Goal: Information Seeking & Learning: Learn about a topic

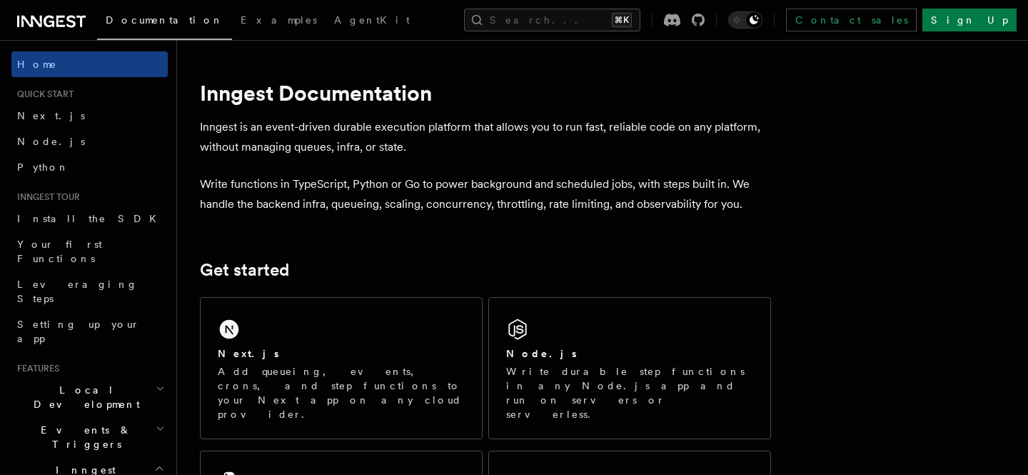
click at [559, 131] on p "Inngest is an event-driven durable execution platform that allows you to run fa…" at bounding box center [485, 137] width 571 height 40
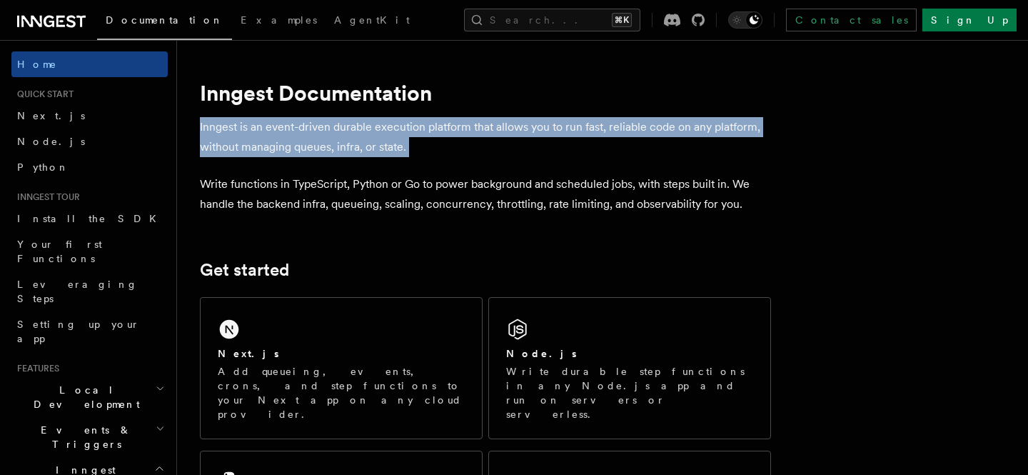
click at [559, 131] on p "Inngest is an event-driven durable execution platform that allows you to run fa…" at bounding box center [485, 137] width 571 height 40
click at [557, 135] on p "Inngest is an event-driven durable execution platform that allows you to run fa…" at bounding box center [485, 137] width 571 height 40
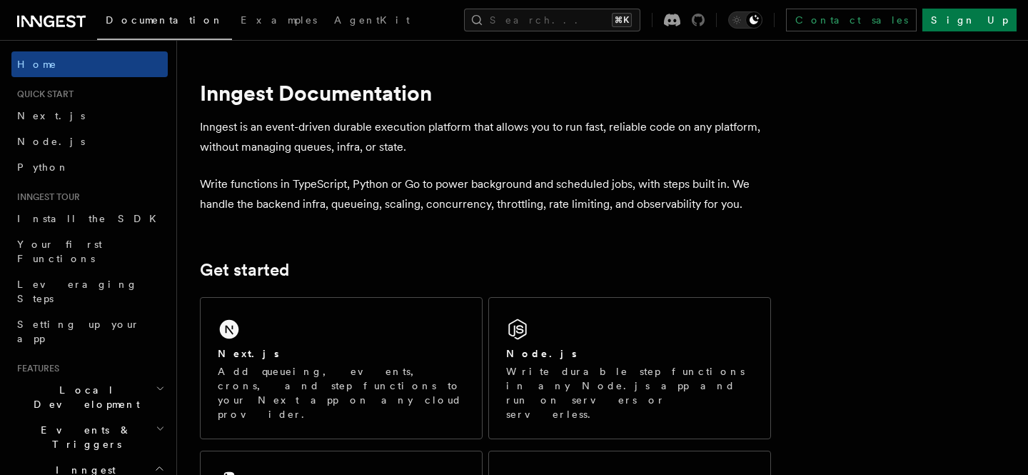
click at [705, 18] on icon at bounding box center [698, 20] width 13 height 13
click at [546, 11] on button "Search... ⌘K" at bounding box center [552, 20] width 176 height 23
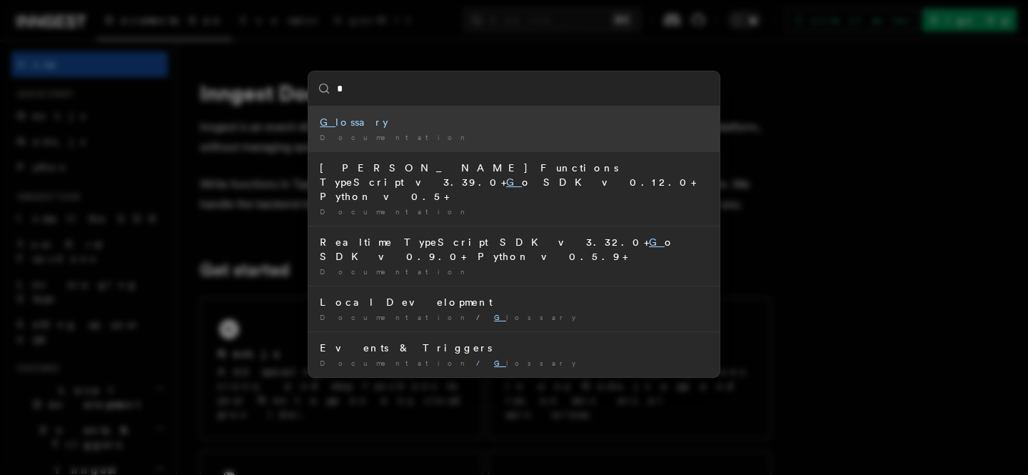
type input "*"
click at [59, 351] on div "* G lossary Documentation / [PERSON_NAME] Functions TypeScript v3.39.0+ G o SDK…" at bounding box center [514, 237] width 1028 height 475
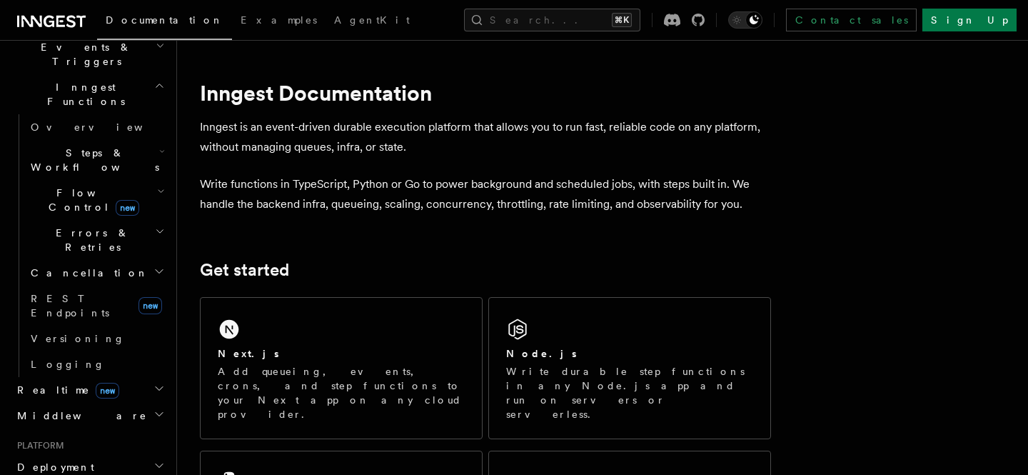
scroll to position [385, 0]
click at [526, 26] on button "Search... ⌘K" at bounding box center [552, 20] width 176 height 23
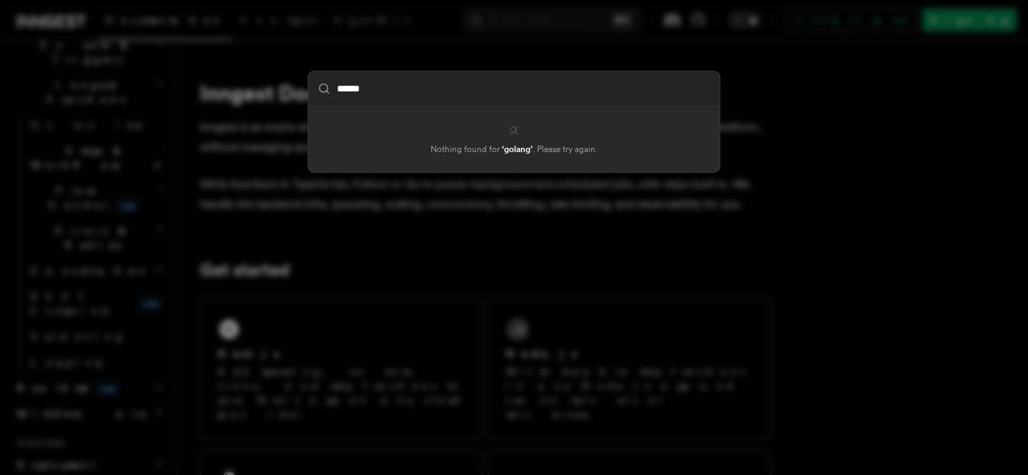
type input "******"
click at [436, 274] on div "****** Nothing found for ‘ golang ’ . Please try again." at bounding box center [514, 237] width 1028 height 475
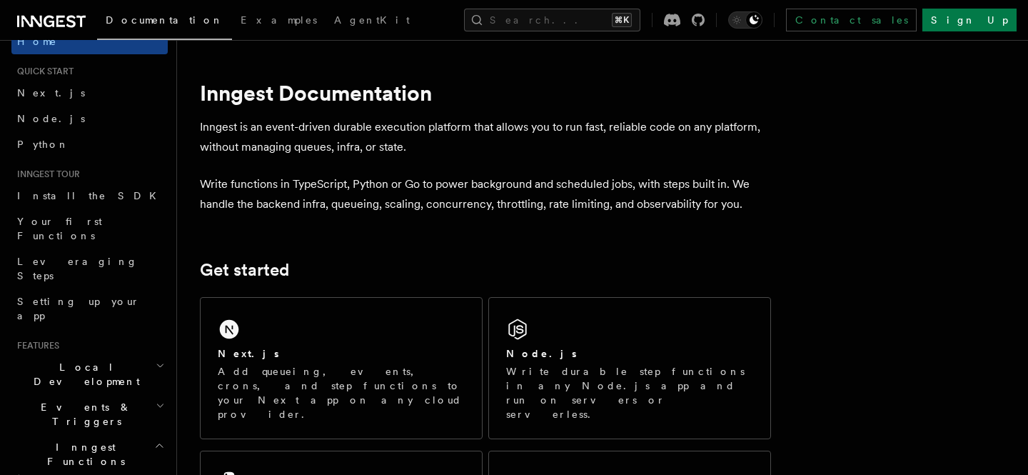
scroll to position [0, 0]
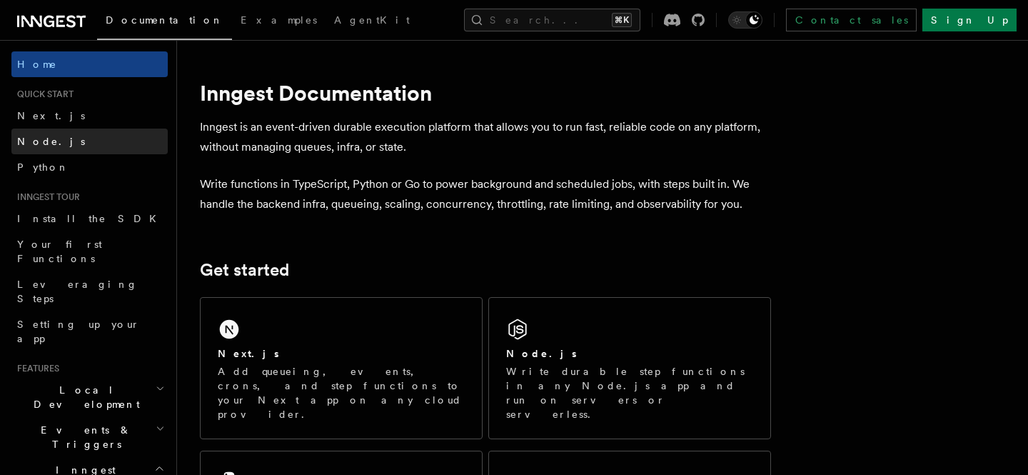
click at [86, 145] on link "Node.js" at bounding box center [89, 142] width 156 height 26
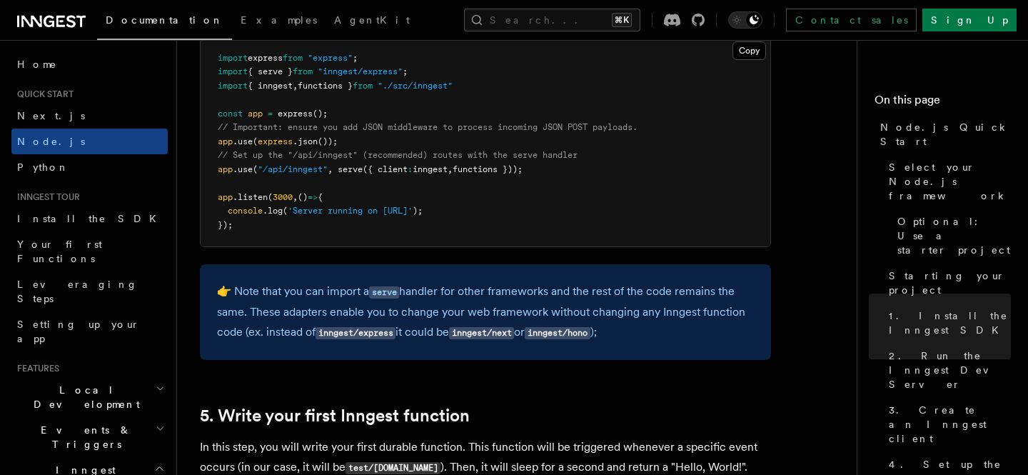
scroll to position [2480, 0]
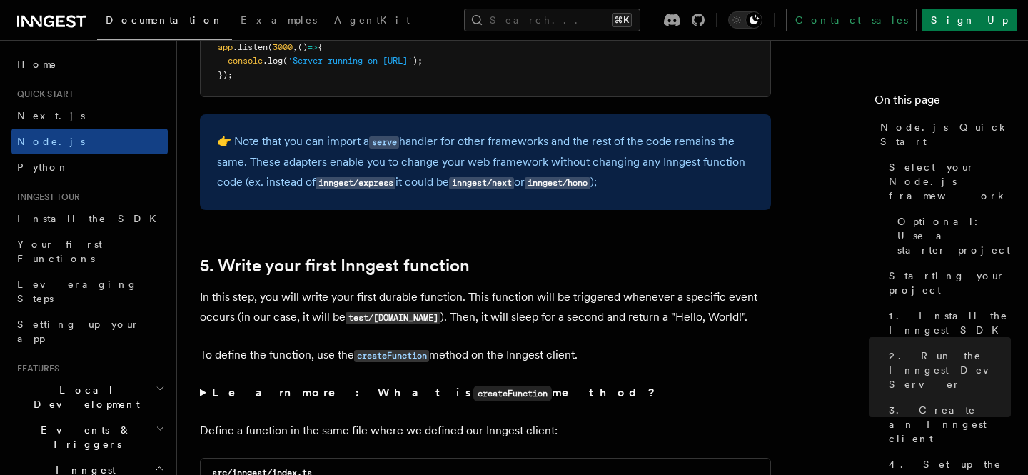
click at [107, 457] on h2 "Inngest Functions" at bounding box center [89, 477] width 156 height 40
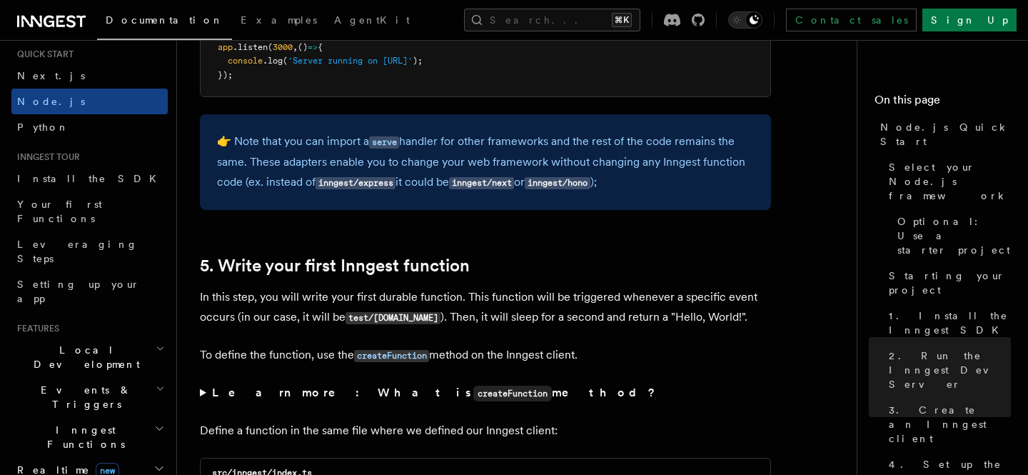
scroll to position [41, 0]
click at [641, 23] on button "Search... ⌘K" at bounding box center [552, 20] width 176 height 23
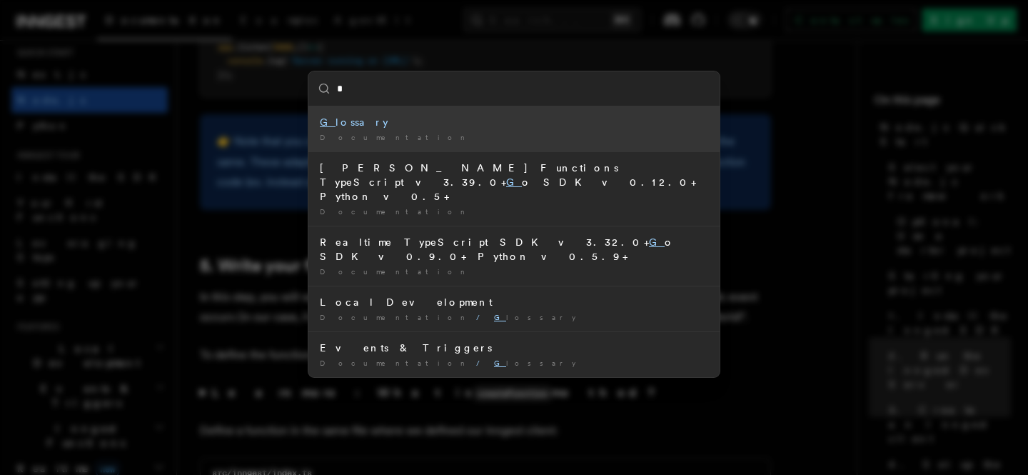
type input "**"
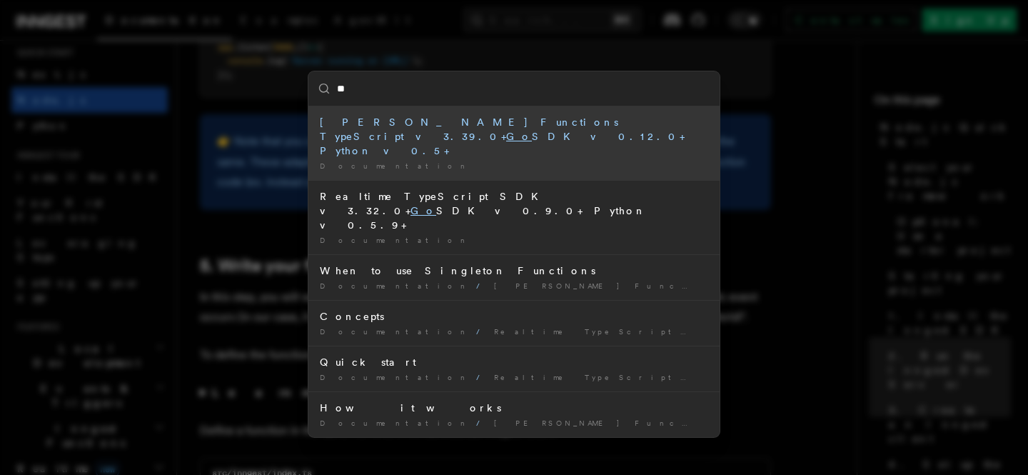
click at [558, 119] on div "[PERSON_NAME] Functions TypeScript v3.39.0+ Go SDK v0.12.0+ Python v0.5+" at bounding box center [514, 136] width 389 height 43
